Goal: Information Seeking & Learning: Learn about a topic

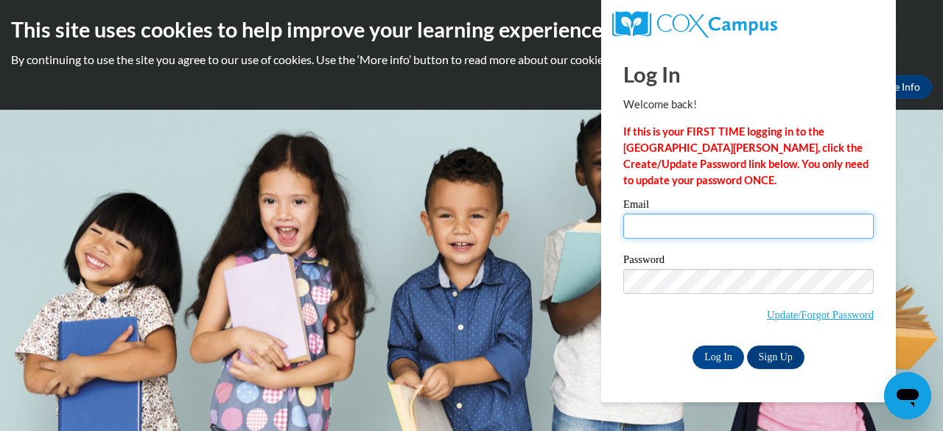
type input "[EMAIL_ADDRESS][DOMAIN_NAME]"
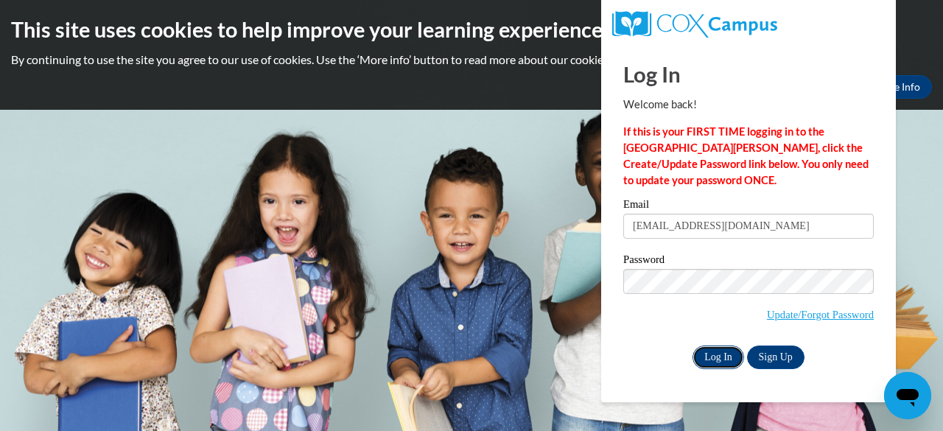
click at [718, 357] on input "Log In" at bounding box center [719, 358] width 52 height 24
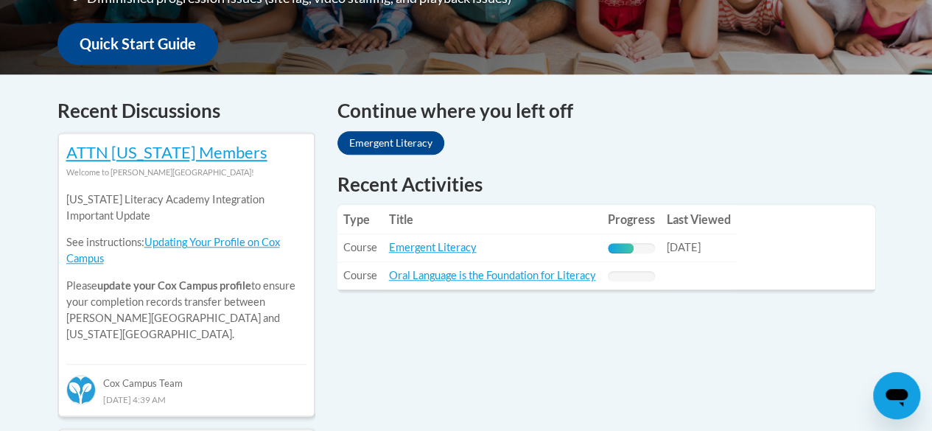
scroll to position [542, 0]
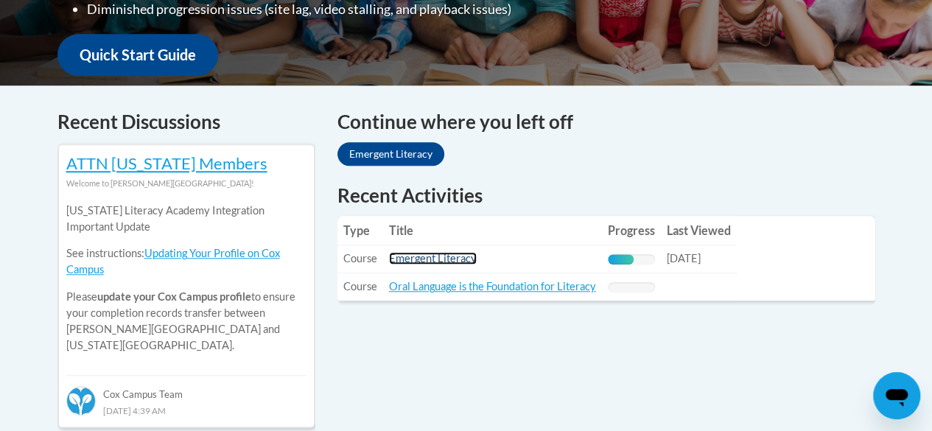
click at [455, 256] on link "Emergent Literacy" at bounding box center [433, 258] width 88 height 13
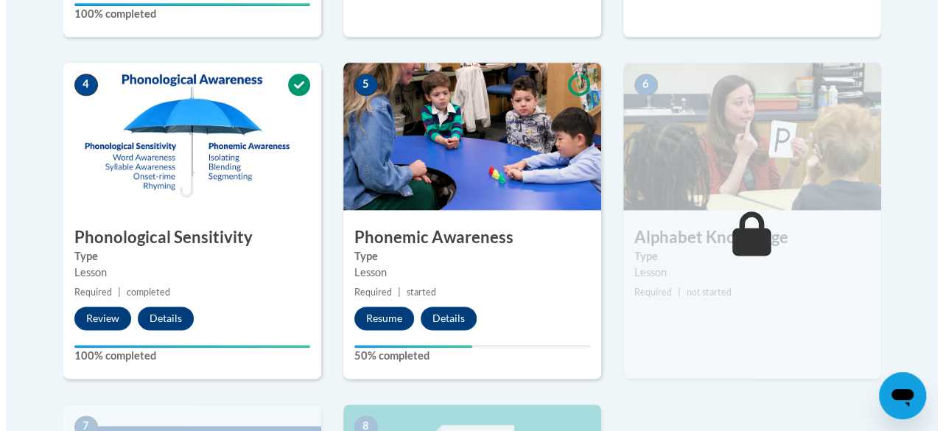
scroll to position [824, 0]
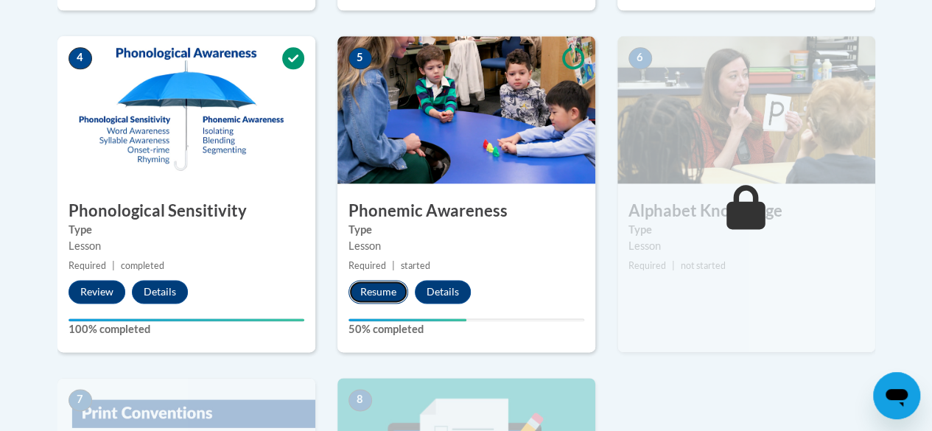
click at [363, 295] on button "Resume" at bounding box center [379, 292] width 60 height 24
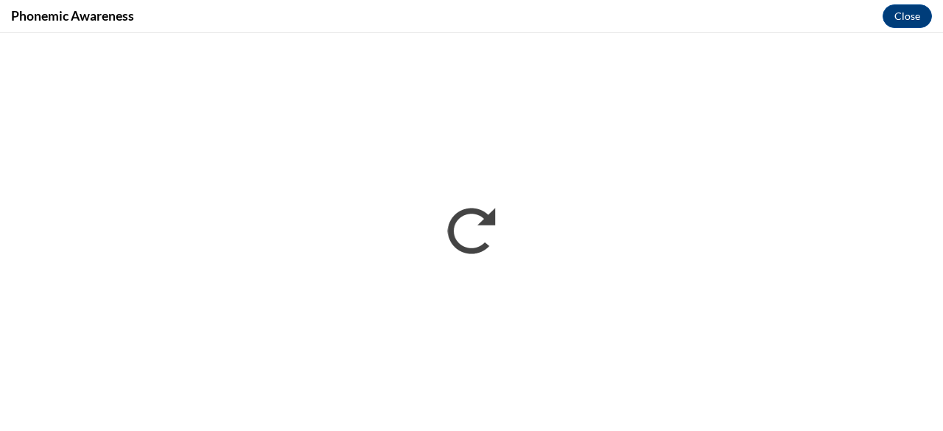
scroll to position [0, 0]
